Goal: Navigation & Orientation: Find specific page/section

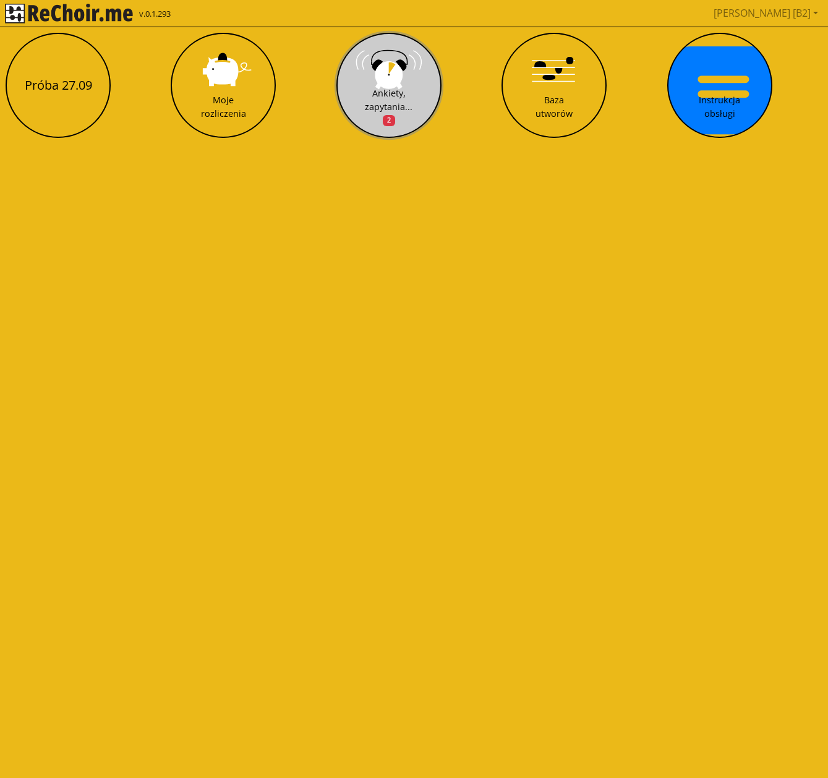
click at [398, 93] on div "Ankiety, zapytania... 2" at bounding box center [389, 107] width 48 height 40
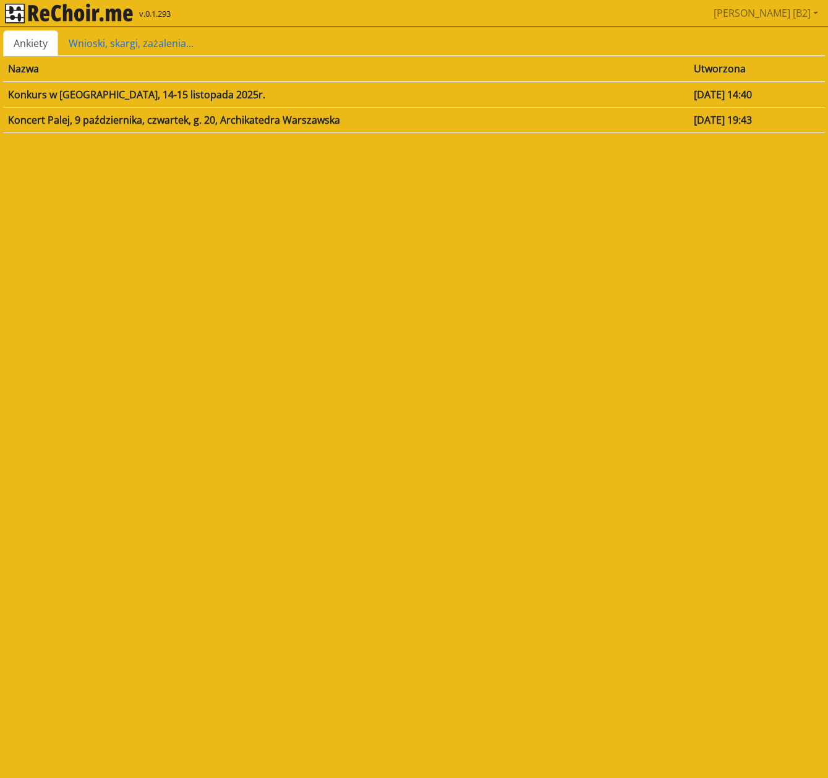
click at [168, 121] on td "Koncert Palej, 9 października, czwartek, g. 20, Archikatedra Warszawska" at bounding box center [346, 119] width 686 height 25
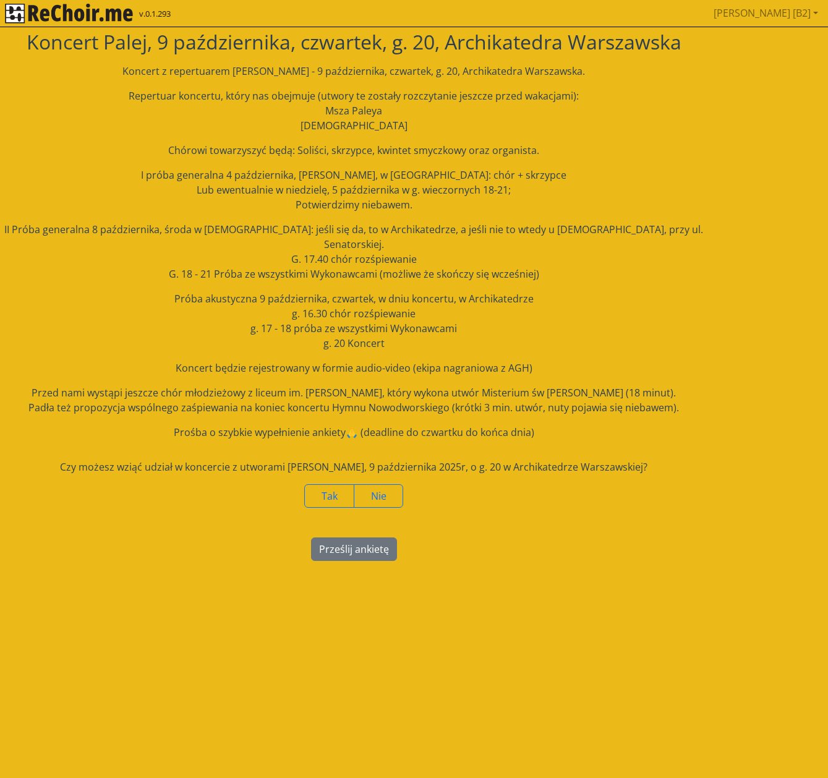
click at [46, 9] on img "rekłajer mi" at bounding box center [69, 14] width 128 height 20
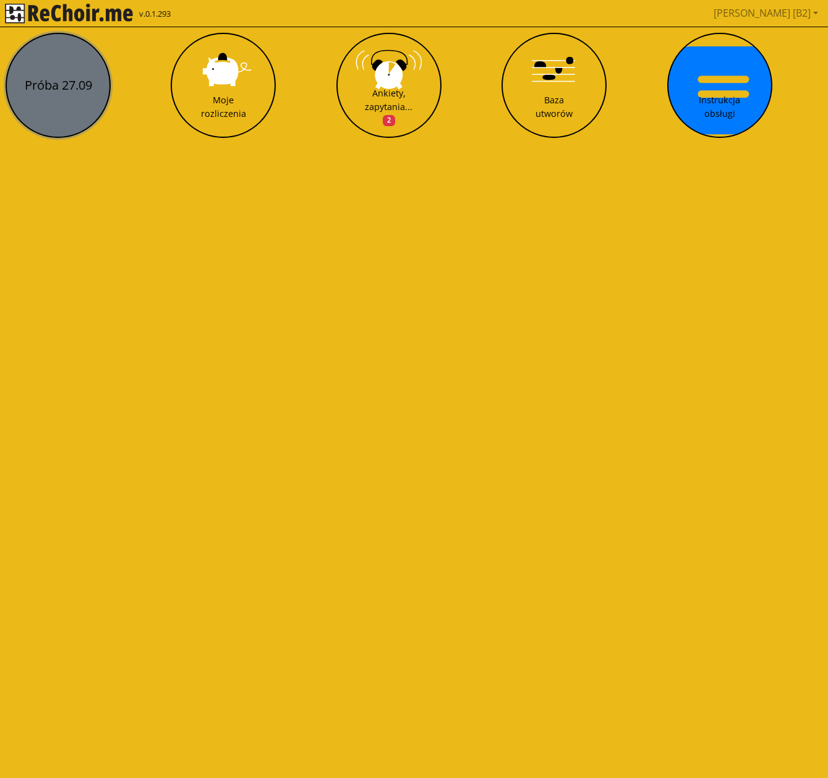
click at [69, 80] on button "Próba 27.09" at bounding box center [58, 85] width 105 height 105
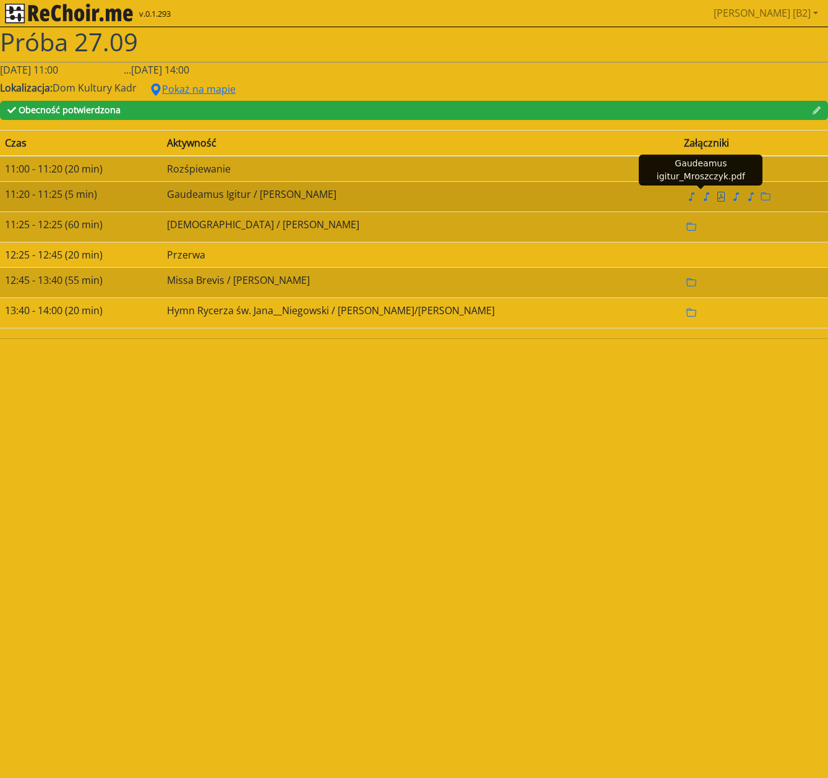
click at [717, 196] on icon "file pdf" at bounding box center [720, 197] width 7 height 10
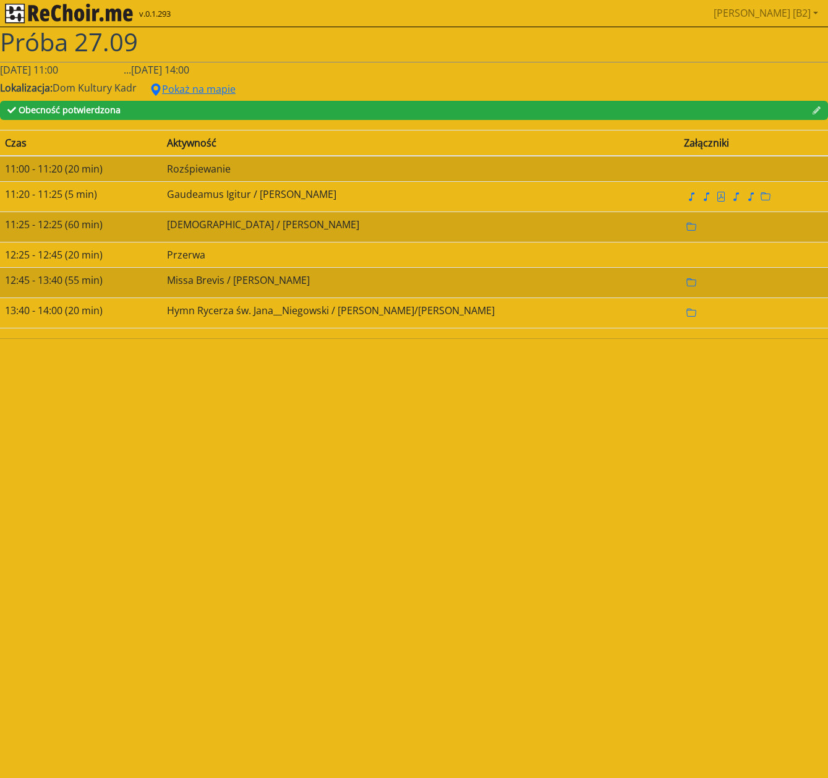
click at [46, 14] on img "rekłajer mi" at bounding box center [69, 14] width 128 height 20
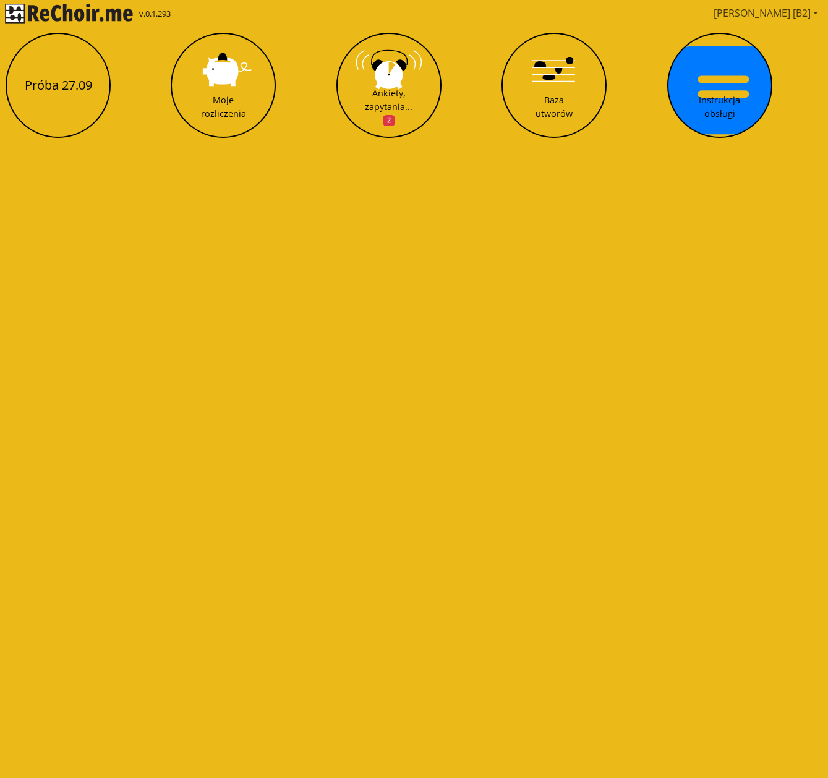
click at [815, 14] on link "[PERSON_NAME] [B2]" at bounding box center [766, 13] width 114 height 25
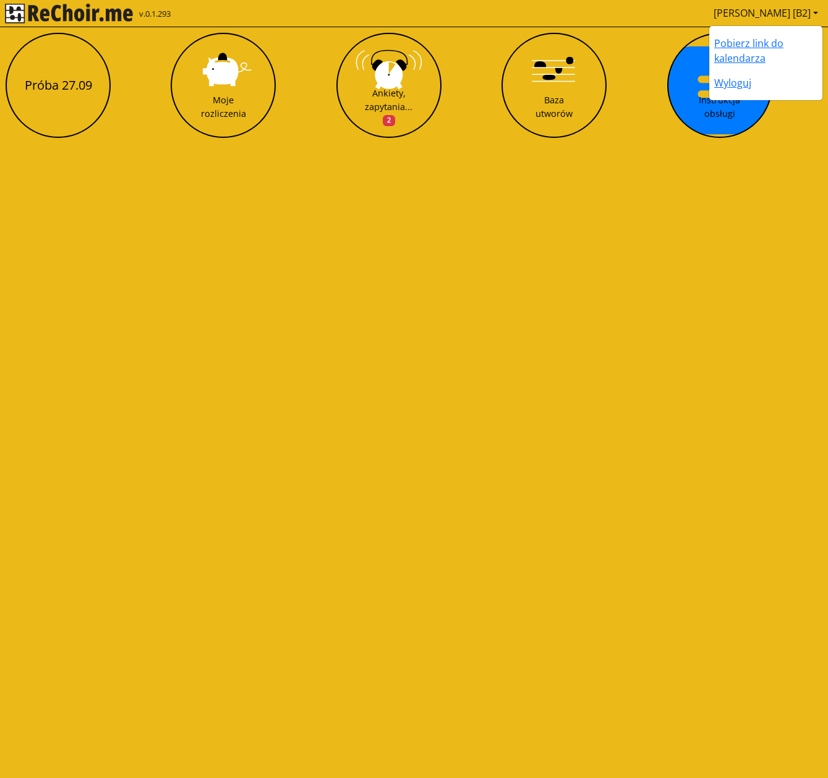
click at [565, 148] on html "v.0.1.293 Paweł [B2] Pobierz link do kalendarza Wyloguj Próba 27.09 Moje rozlic…" at bounding box center [414, 74] width 828 height 148
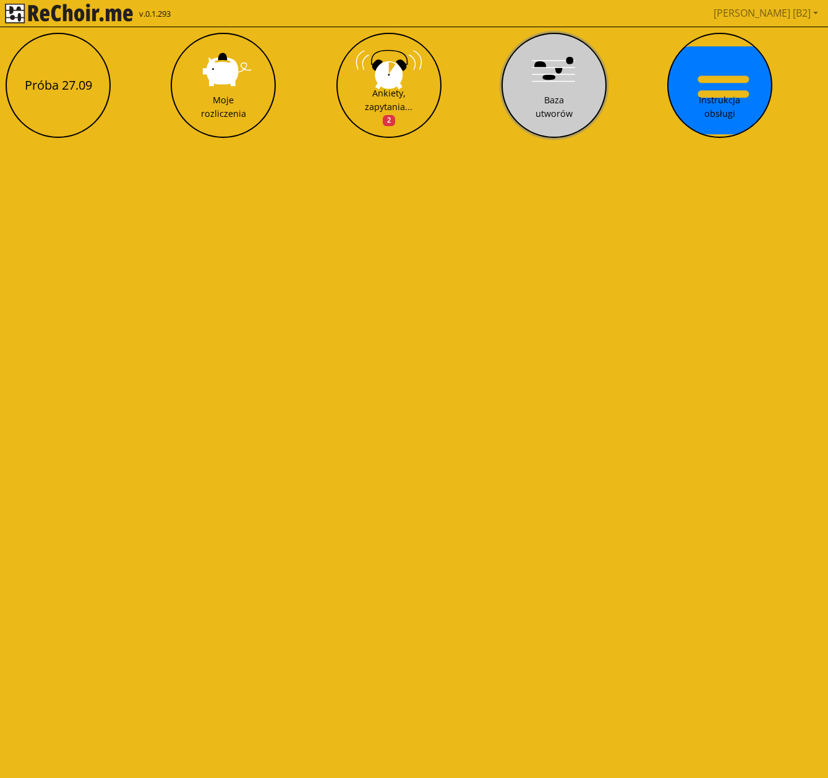
click at [532, 82] on button "Baza utworów" at bounding box center [554, 85] width 105 height 105
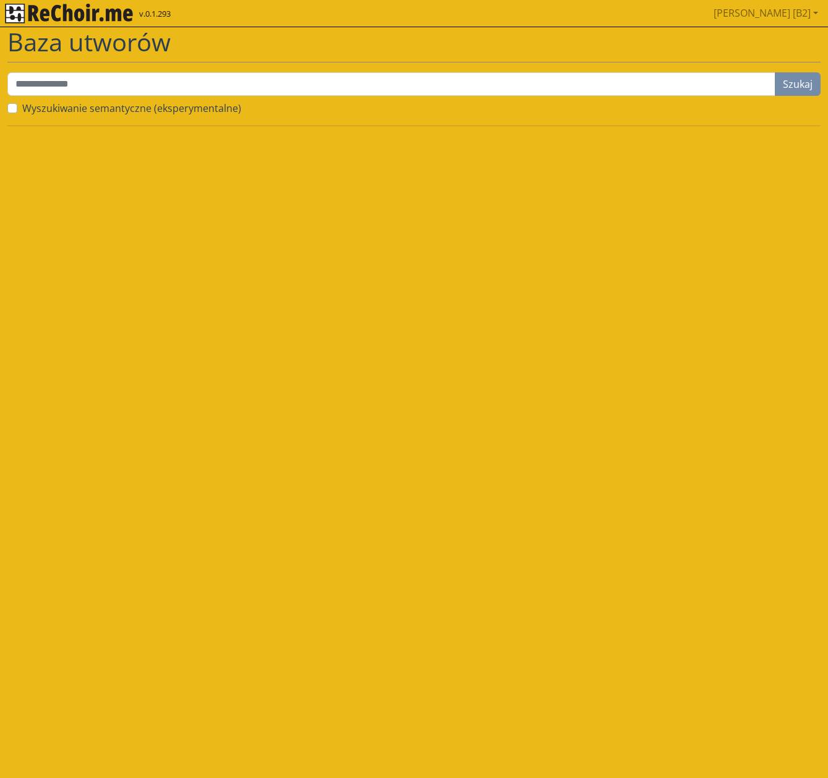
click at [77, 16] on img "rekłajer mi" at bounding box center [69, 14] width 128 height 20
